Goal: Task Accomplishment & Management: Use online tool/utility

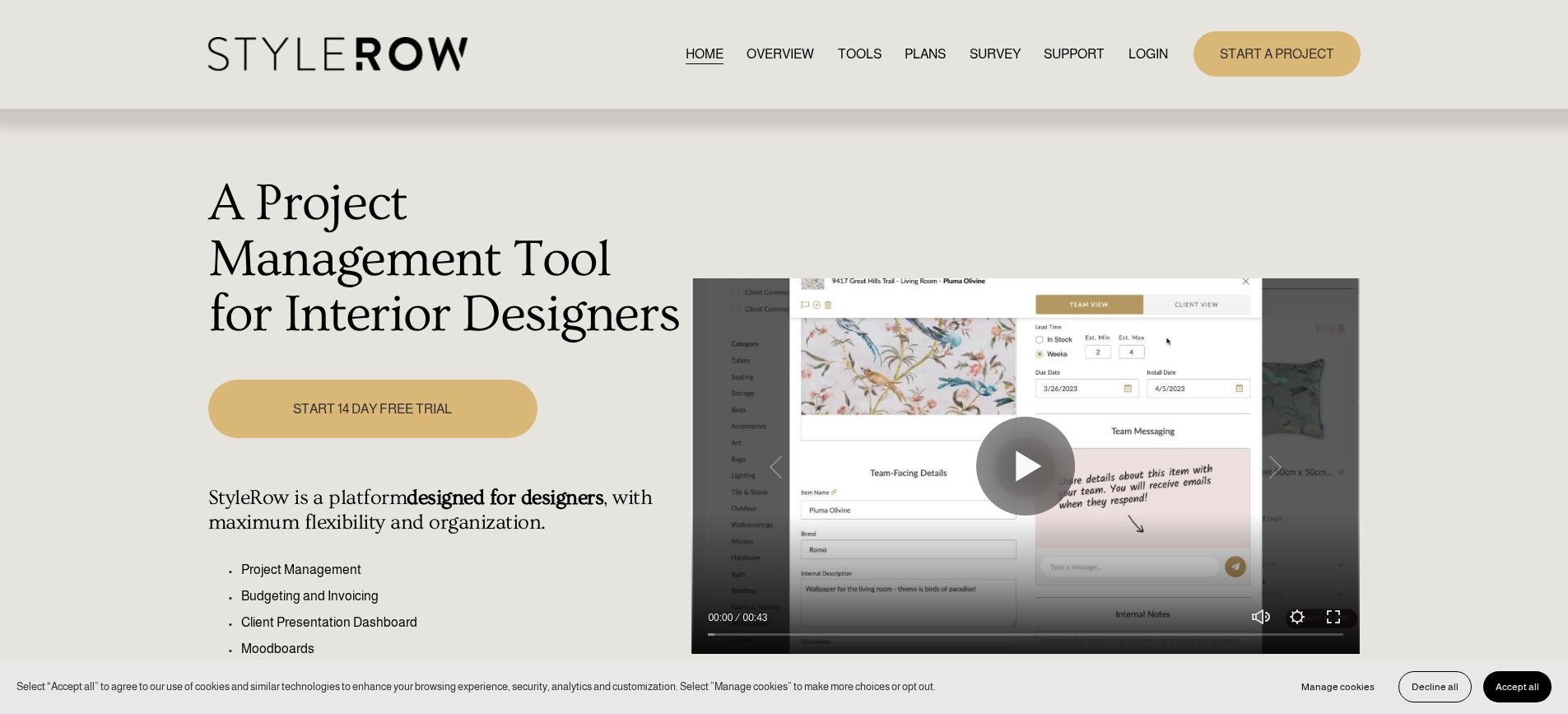
click at [1151, 65] on link "LOGIN" at bounding box center [1149, 53] width 40 height 23
click at [1149, 56] on link "LOGIN" at bounding box center [1149, 53] width 40 height 23
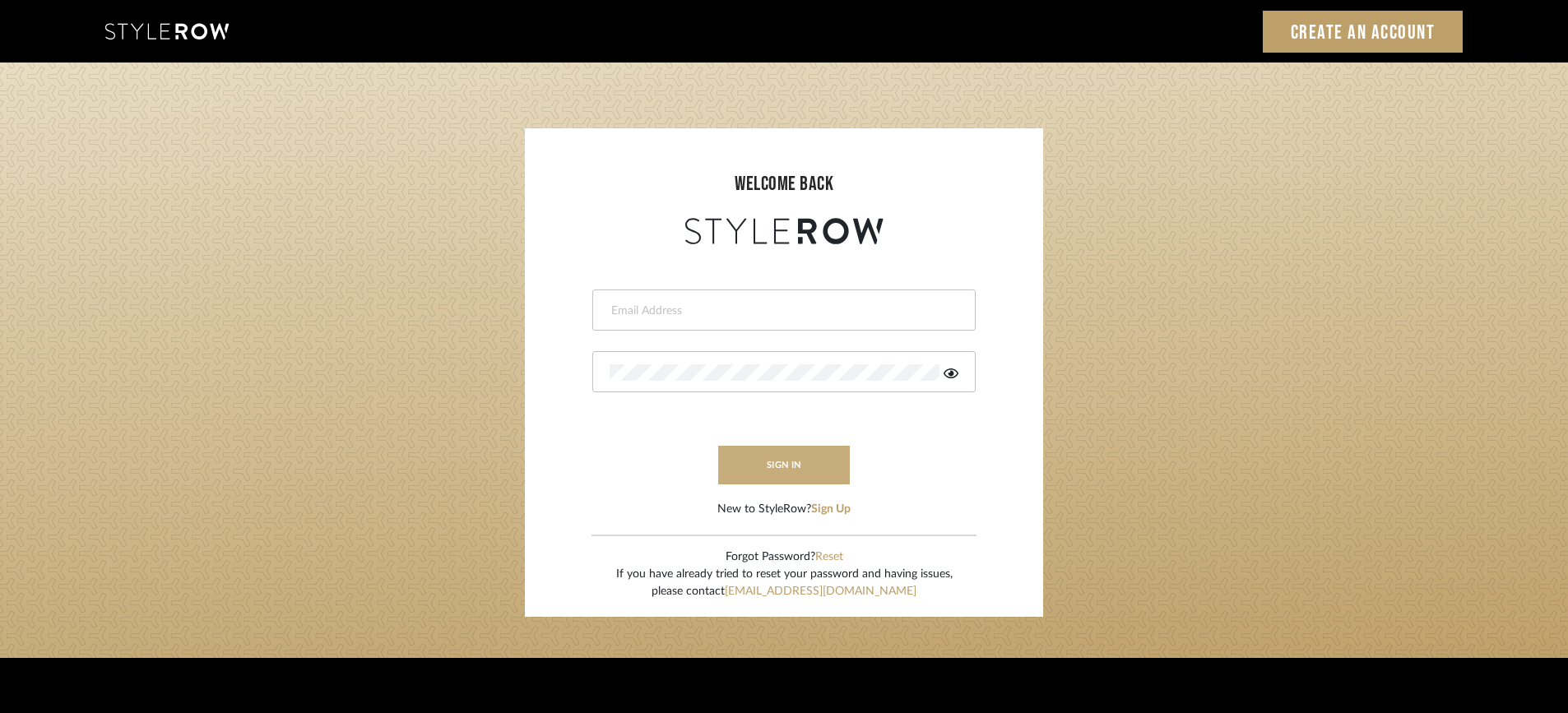
type input "STEWART@PERLALICHI.COM"
click at [819, 471] on button "sign in" at bounding box center [783, 465] width 131 height 39
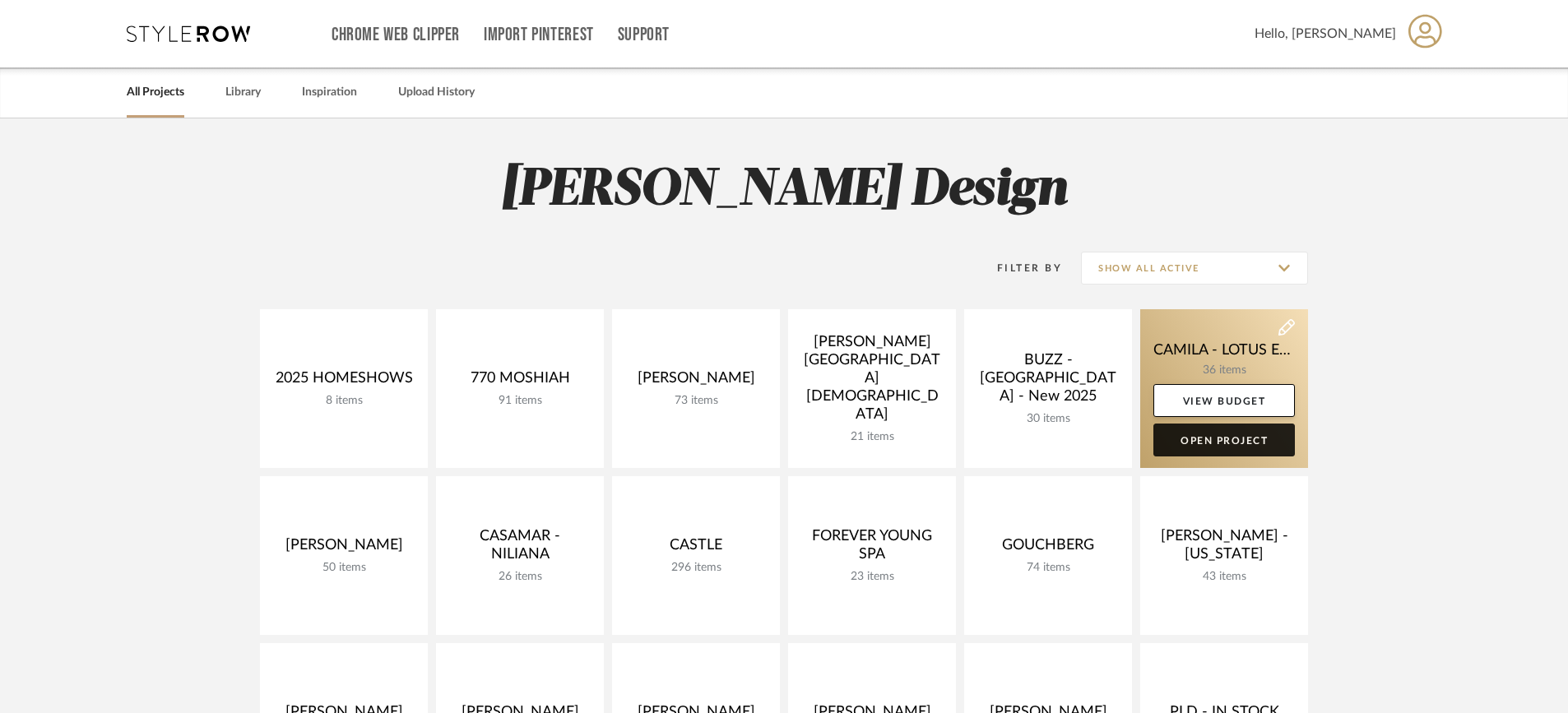
click at [1238, 446] on link "Open Project" at bounding box center [1224, 440] width 141 height 33
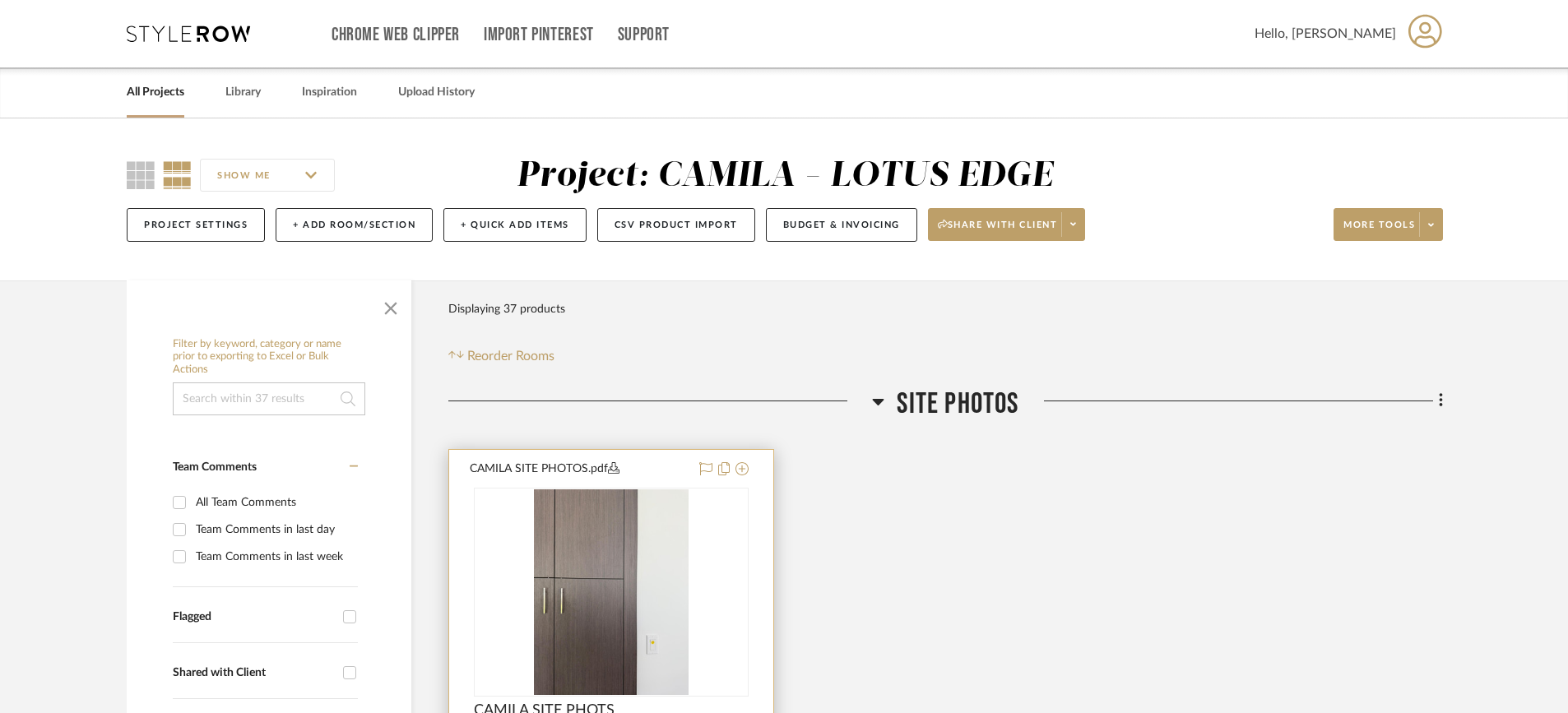
click at [623, 581] on img "0" at bounding box center [611, 592] width 155 height 205
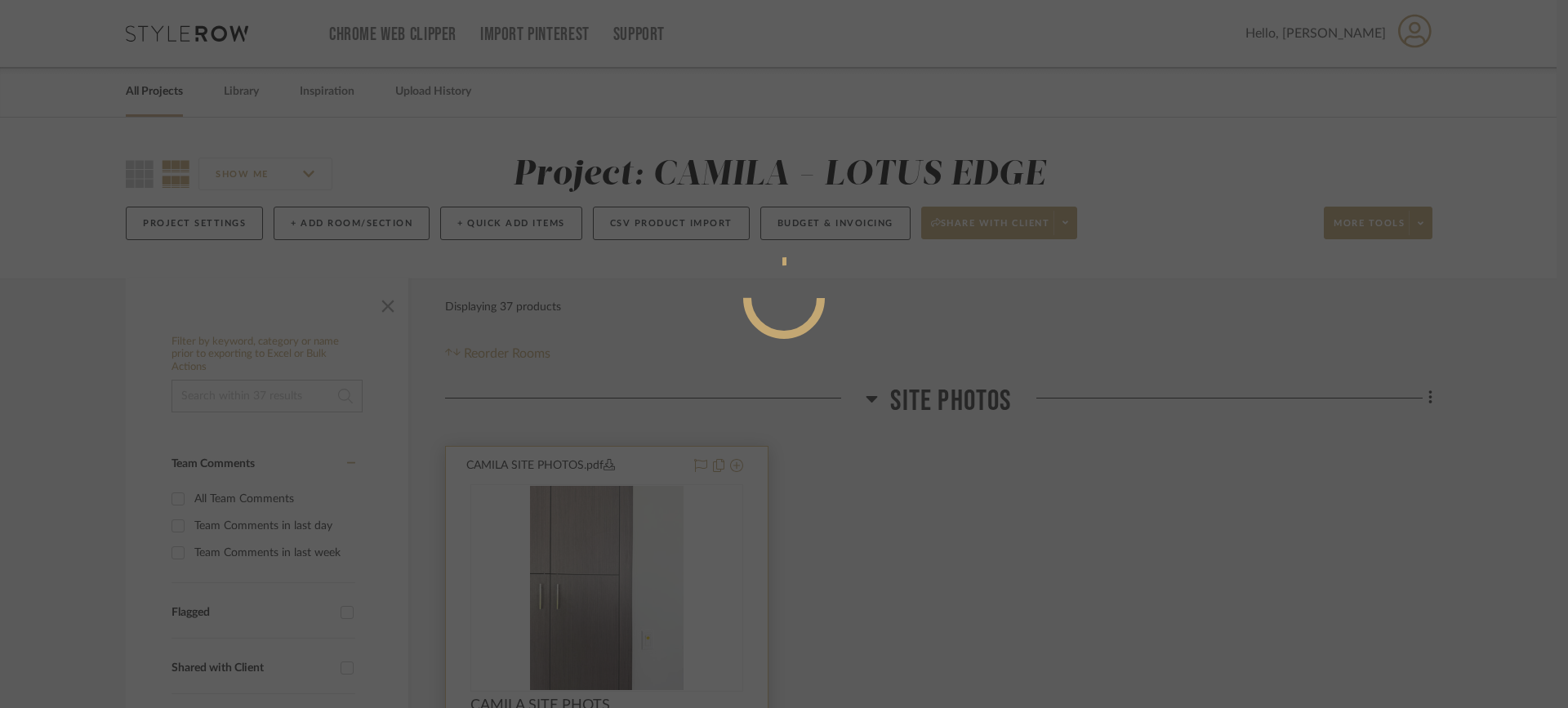
click at [618, 577] on div at bounding box center [784, 354] width 1568 height 708
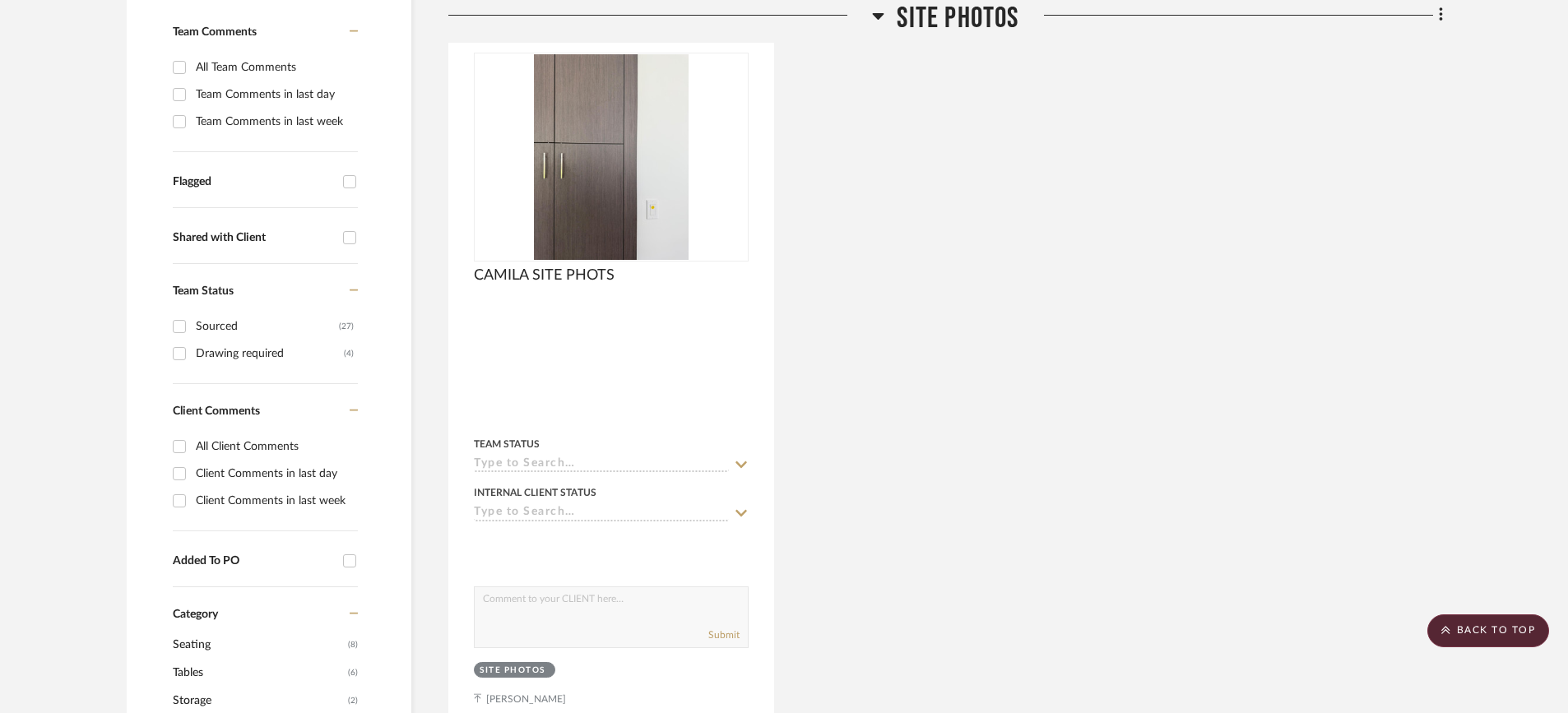
scroll to position [436, 0]
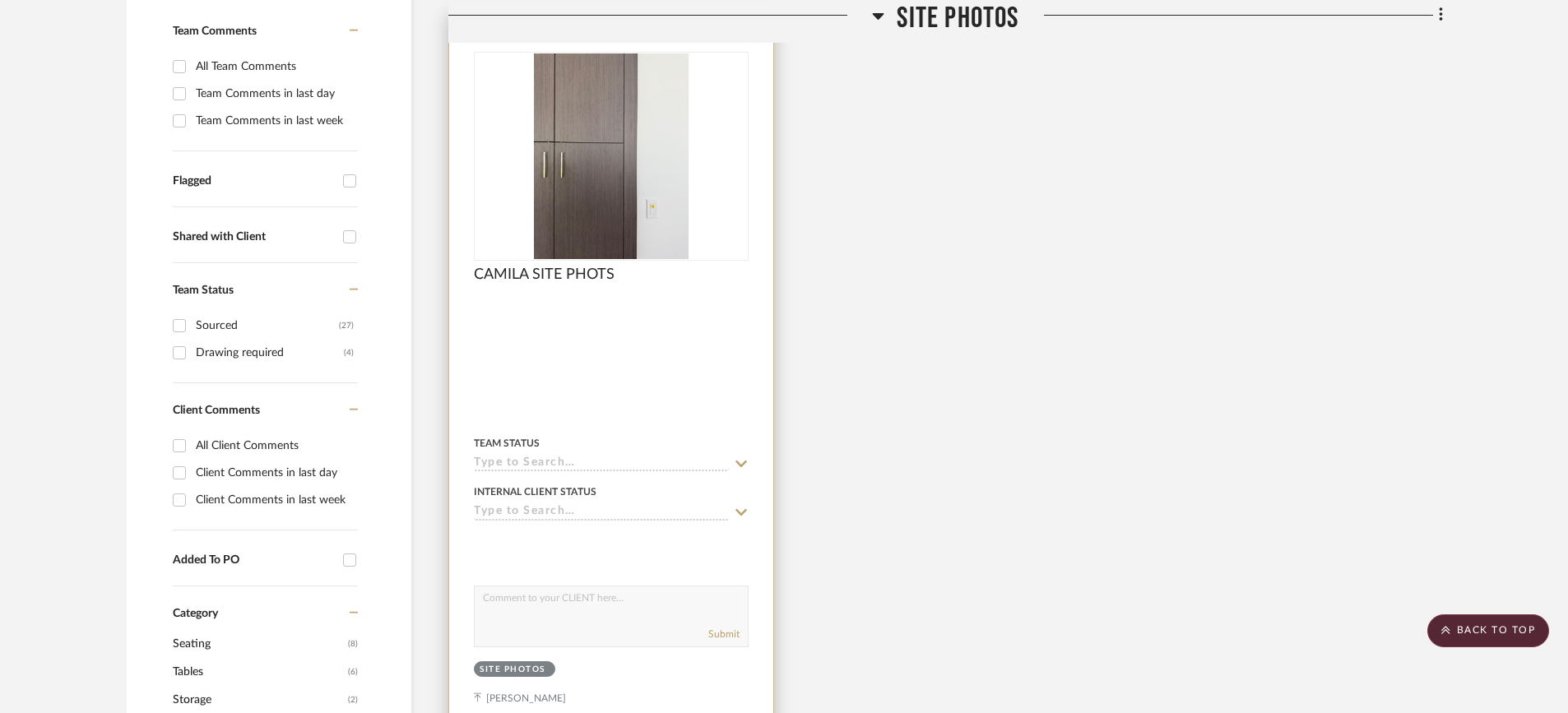
click at [627, 211] on img "0" at bounding box center [611, 156] width 155 height 205
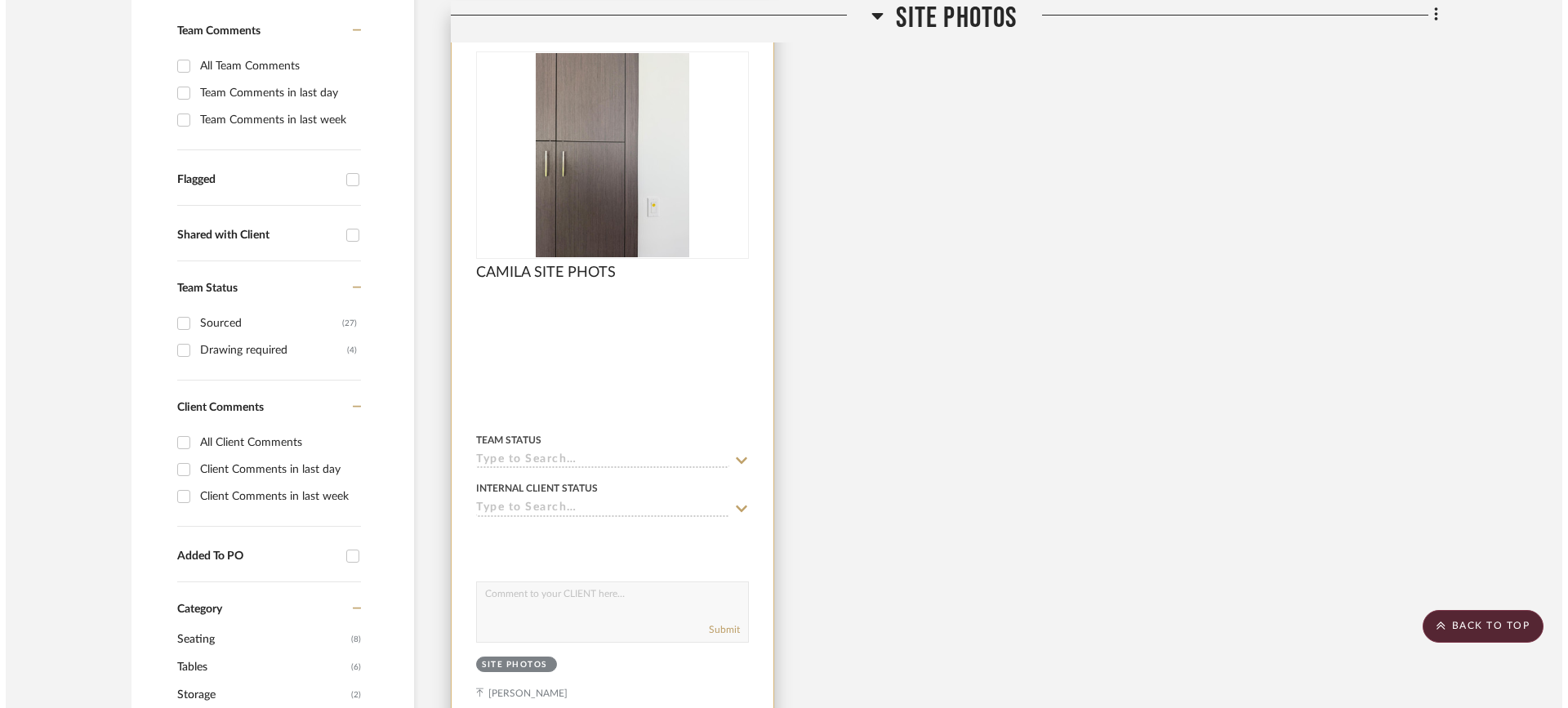
scroll to position [0, 0]
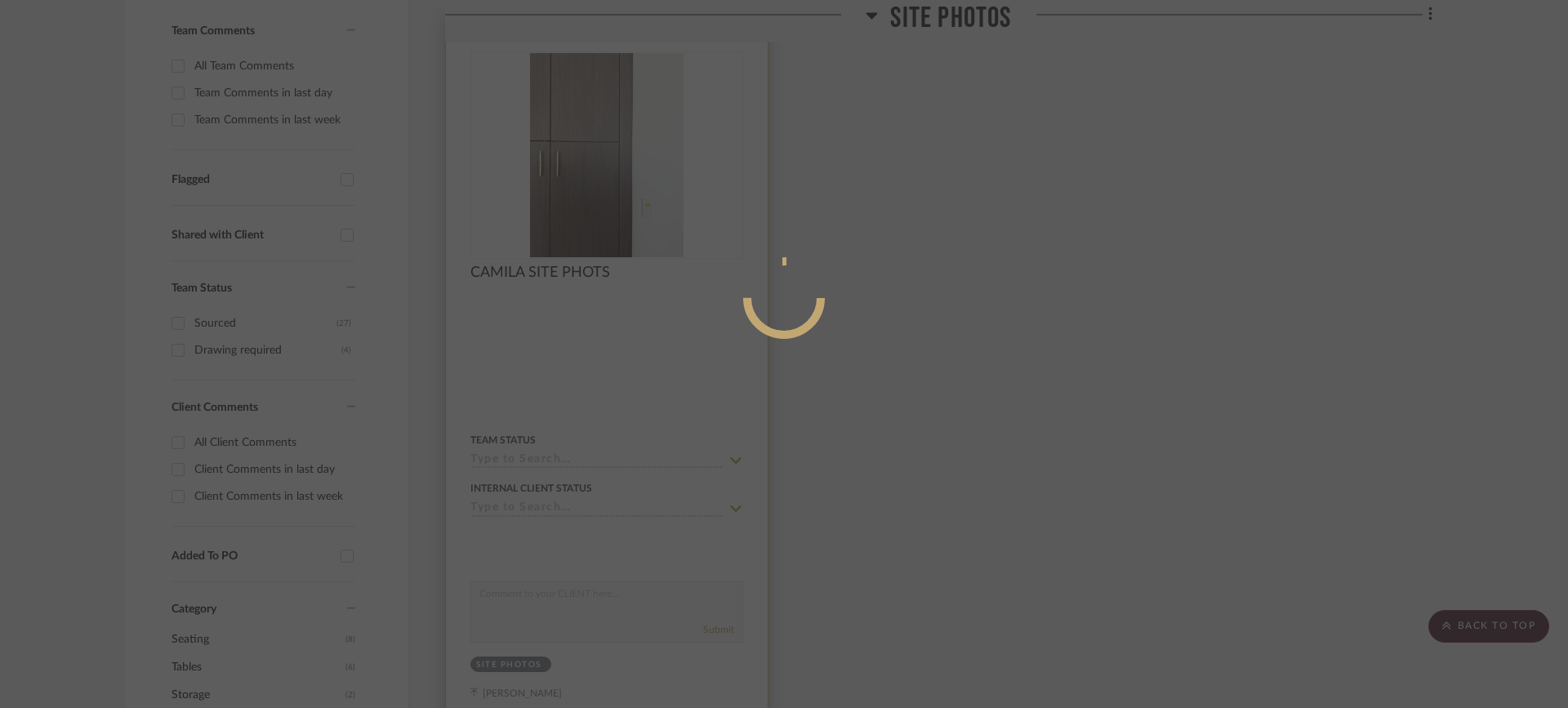
click at [623, 209] on div at bounding box center [784, 354] width 1568 height 708
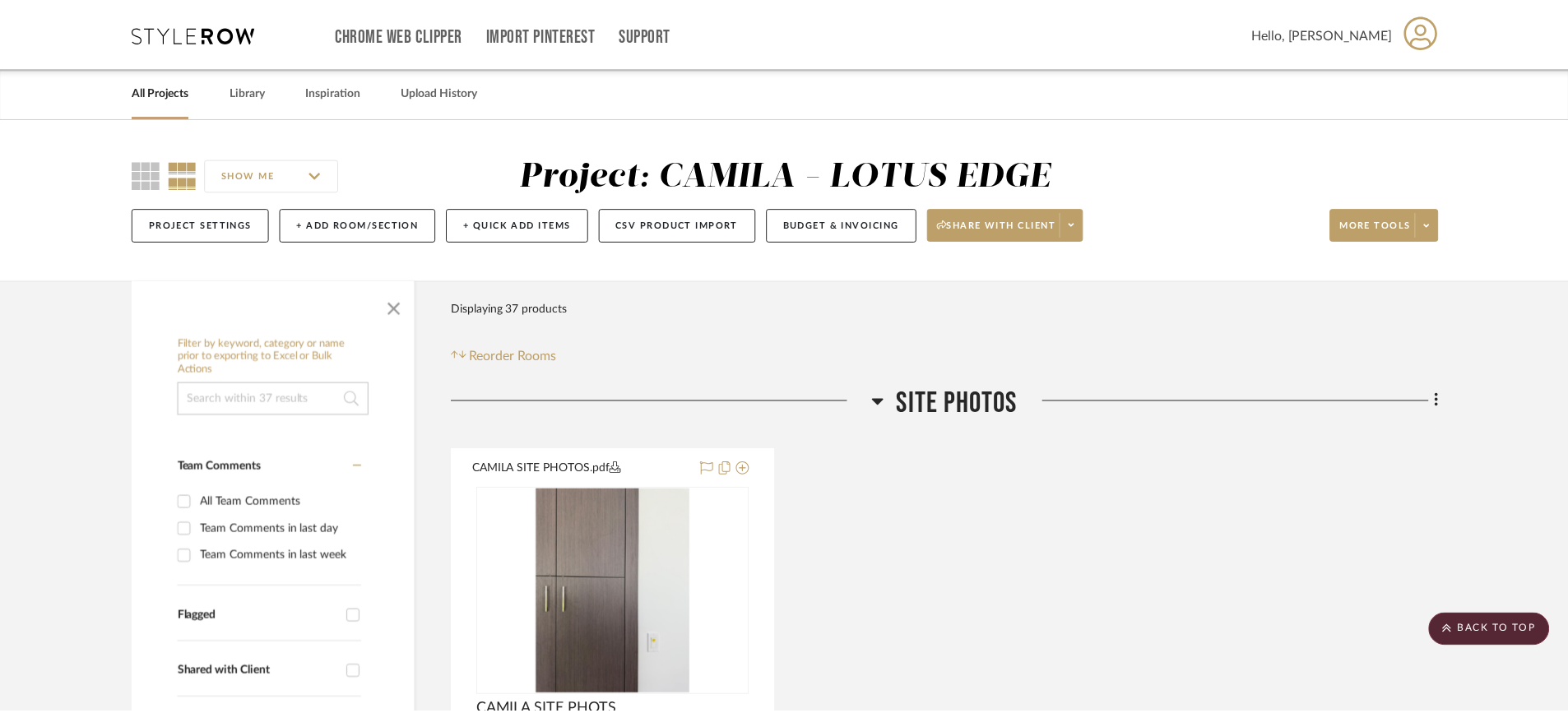
scroll to position [436, 0]
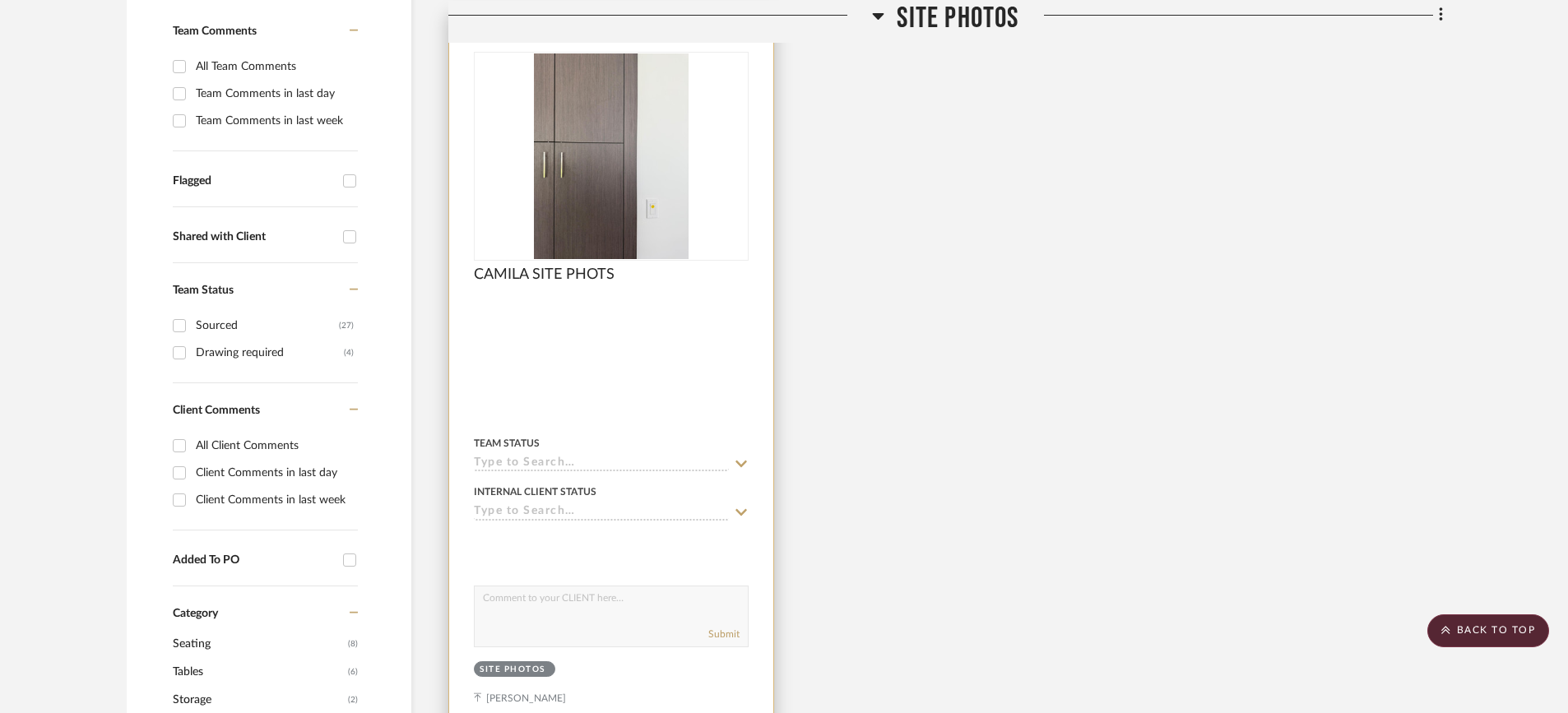
click at [634, 214] on img "0" at bounding box center [611, 156] width 155 height 205
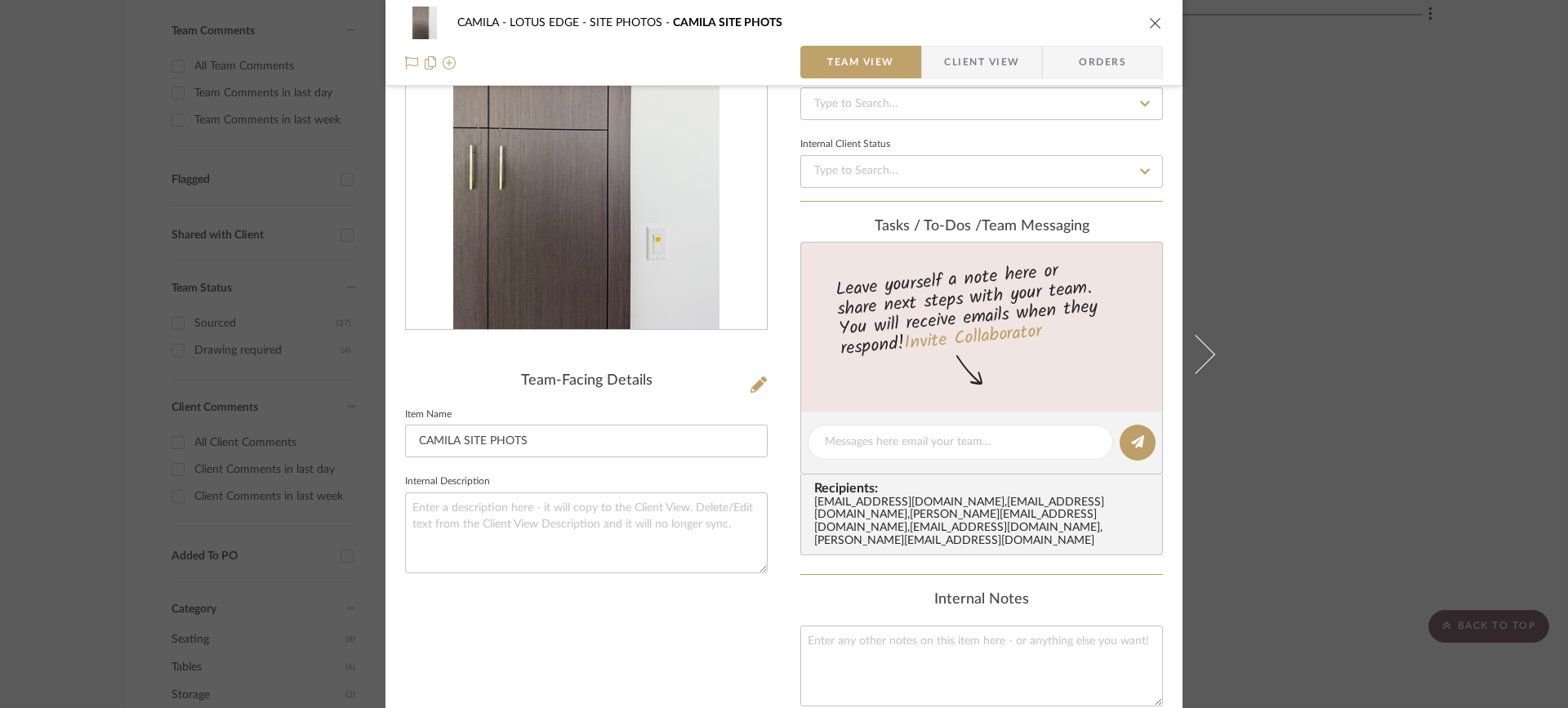
scroll to position [107, 0]
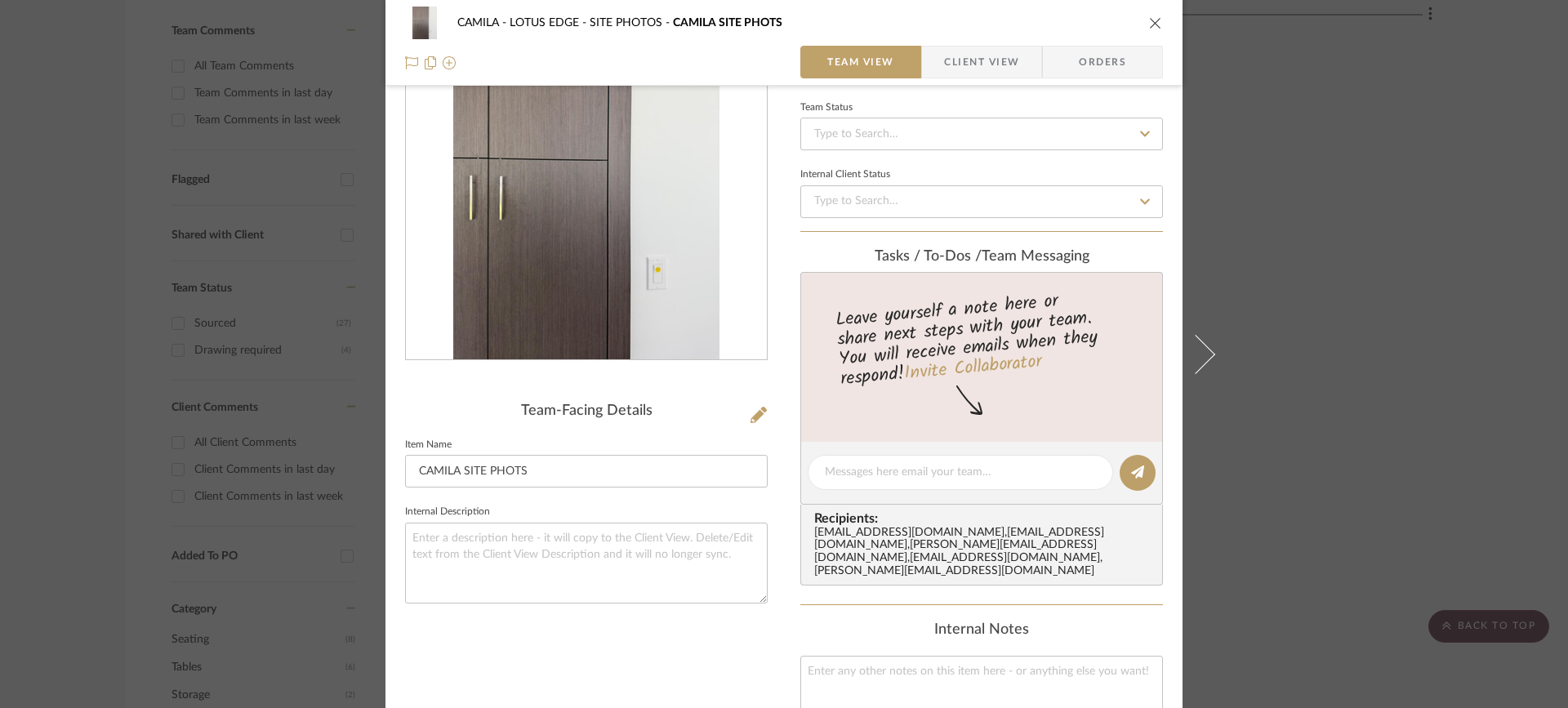
click at [728, 314] on div "CAMILA SITE PHOTOS.pdf" at bounding box center [587, 182] width 361 height 354
click at [716, 246] on div "CAMILA SITE PHOTOS.pdf" at bounding box center [587, 182] width 361 height 354
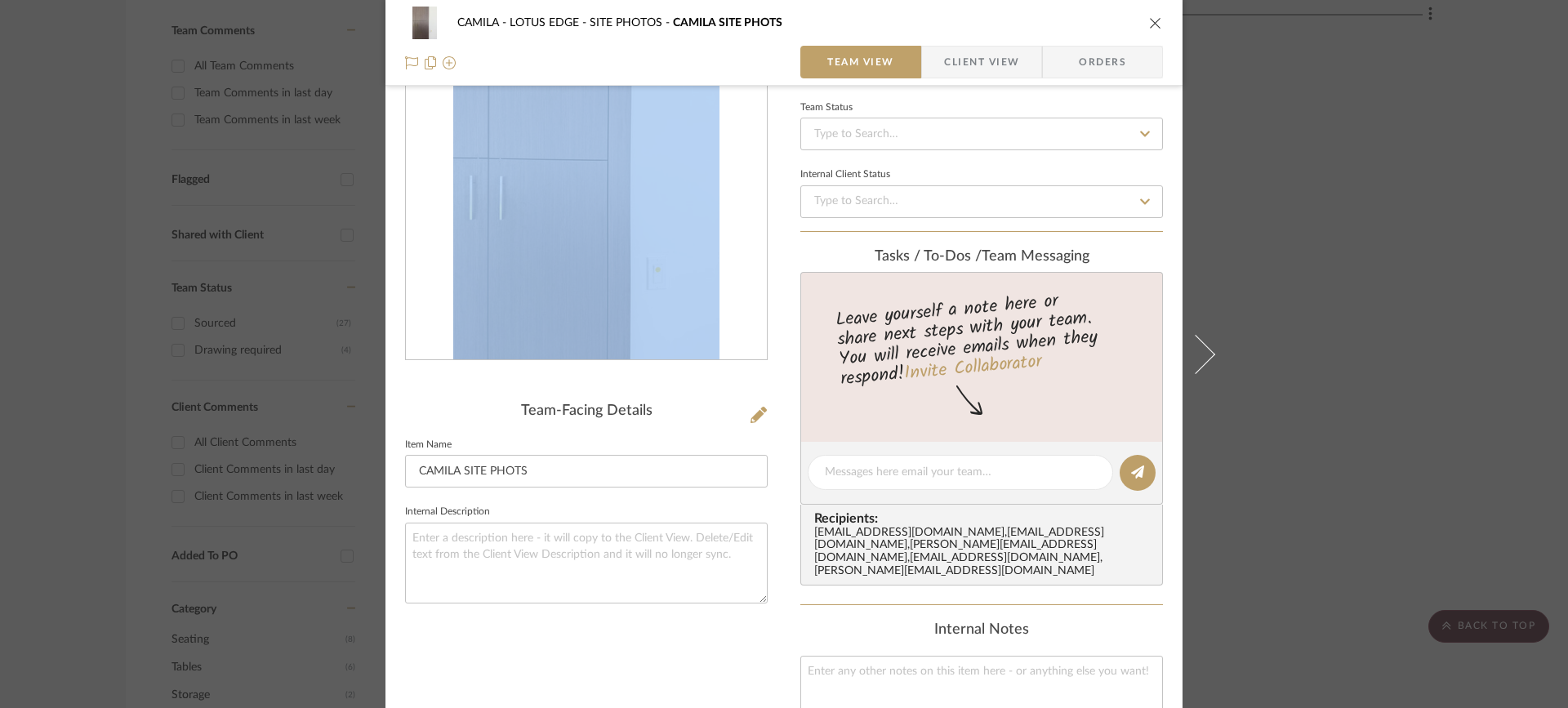
click at [716, 246] on div "CAMILA SITE PHOTOS.pdf" at bounding box center [587, 182] width 361 height 354
click at [669, 266] on img "0" at bounding box center [586, 182] width 266 height 354
